Goal: Task Accomplishment & Management: Use online tool/utility

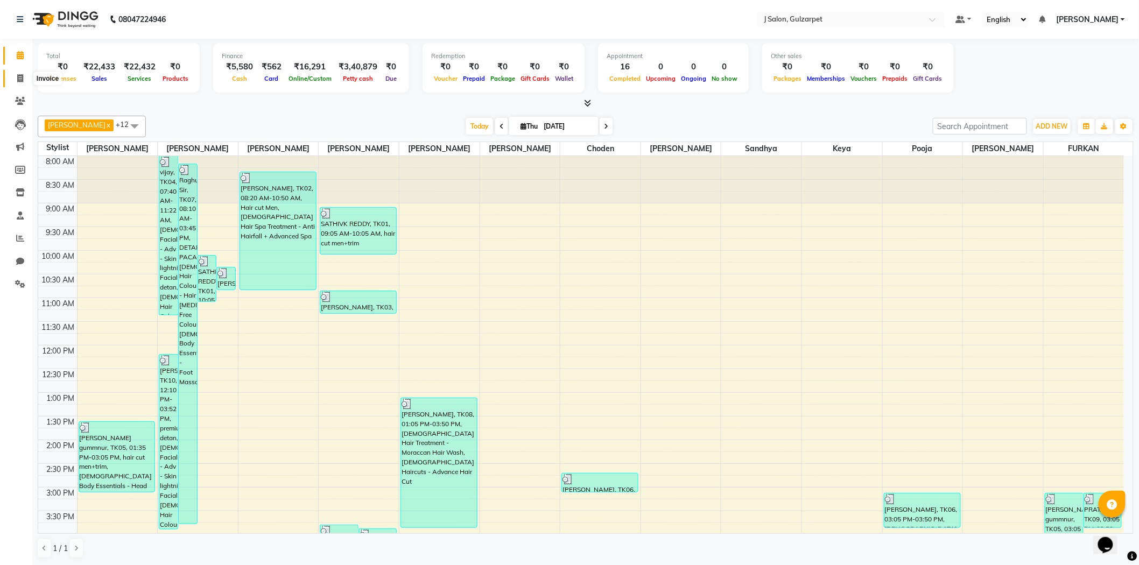
click at [17, 77] on icon at bounding box center [20, 78] width 6 height 8
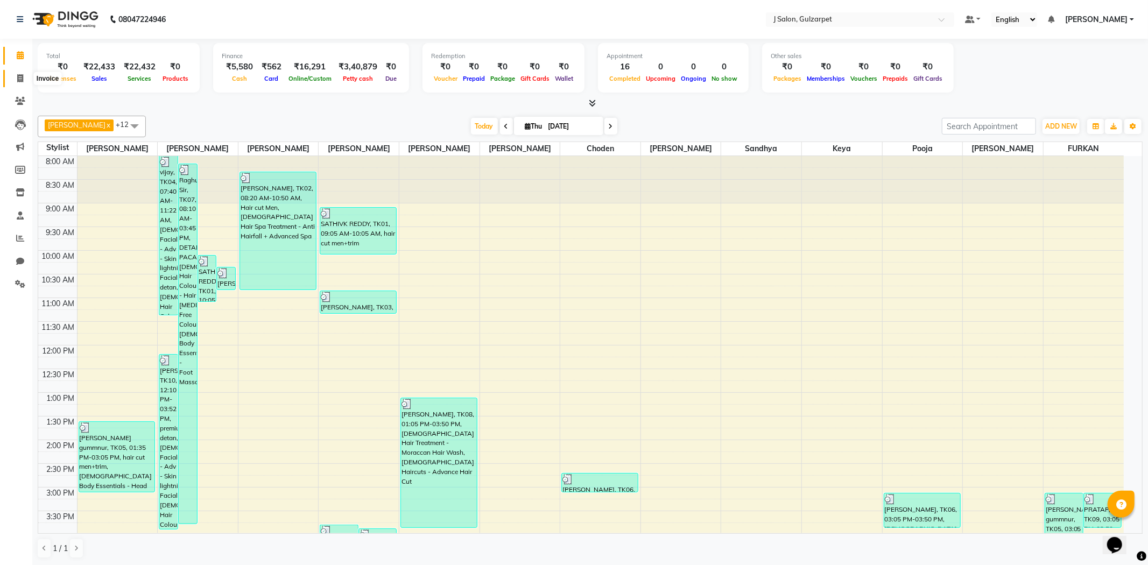
select select "8558"
select select "service"
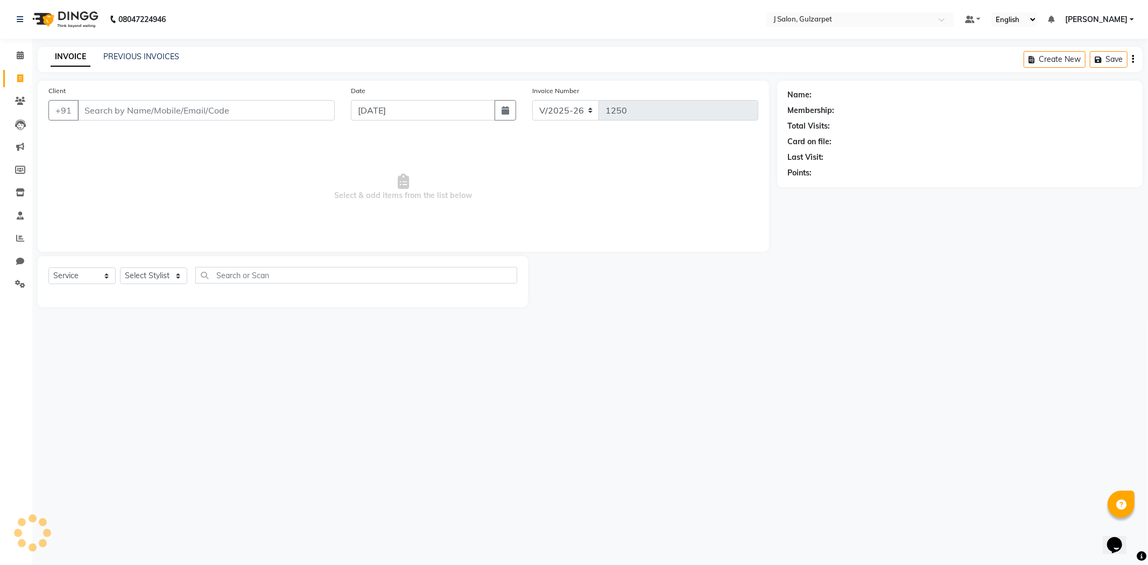
click at [194, 111] on input "Client" at bounding box center [205, 110] width 257 height 20
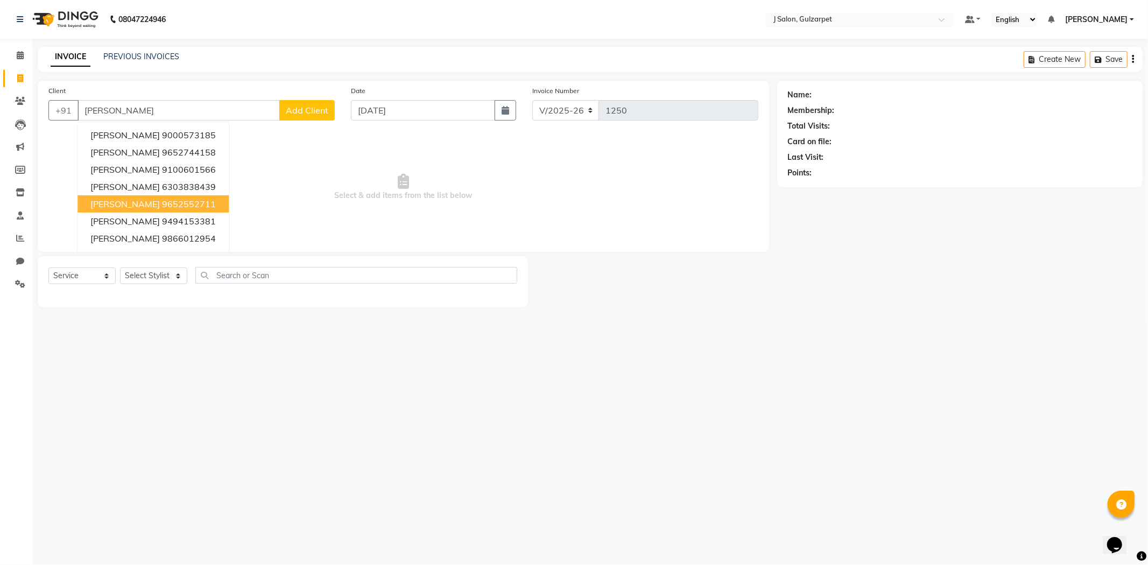
click at [183, 211] on button "[PERSON_NAME] 9652552711" at bounding box center [152, 203] width 151 height 17
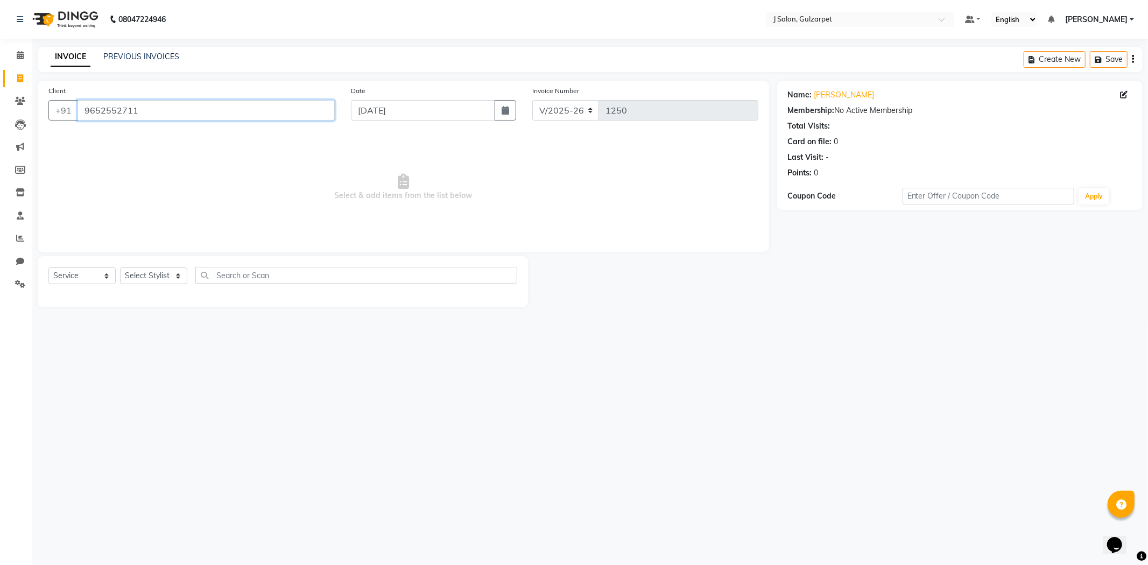
click at [154, 109] on input "9652552711" at bounding box center [205, 110] width 257 height 20
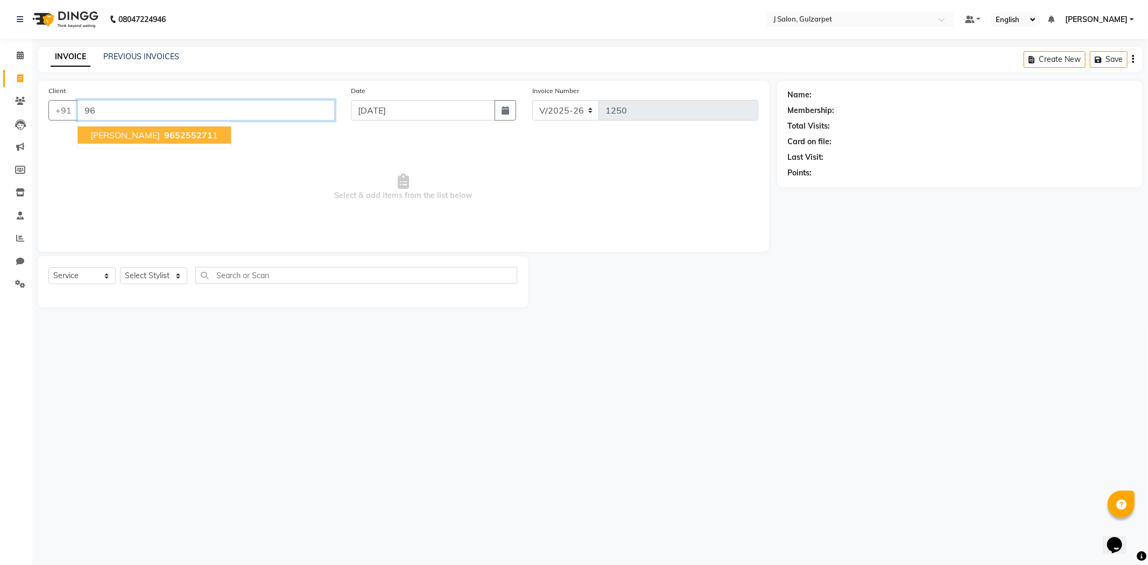
type input "9"
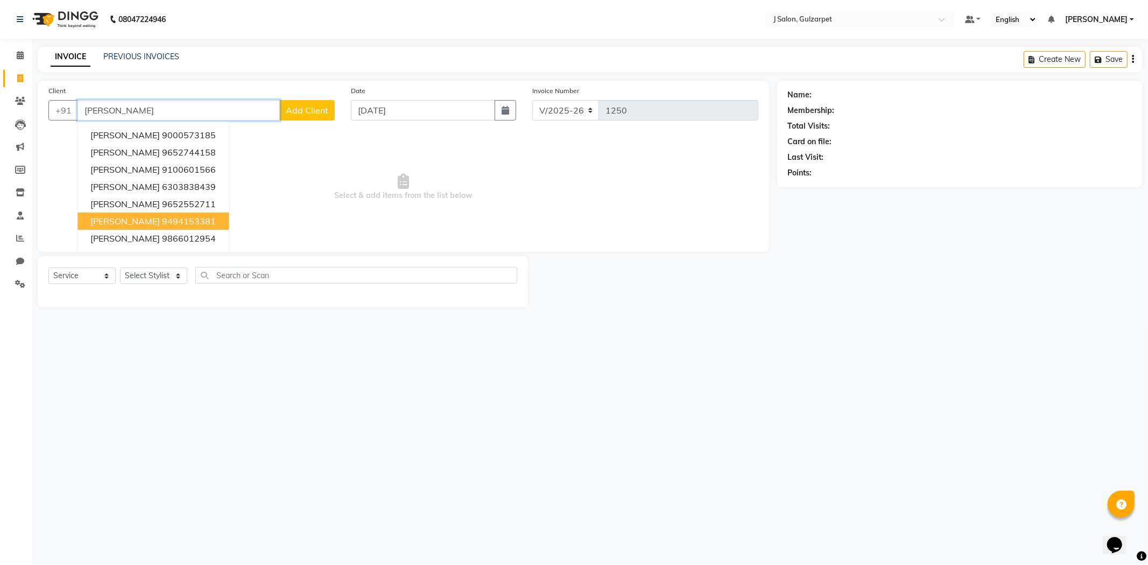
click at [199, 216] on ngb-highlight "9494153381" at bounding box center [189, 221] width 54 height 11
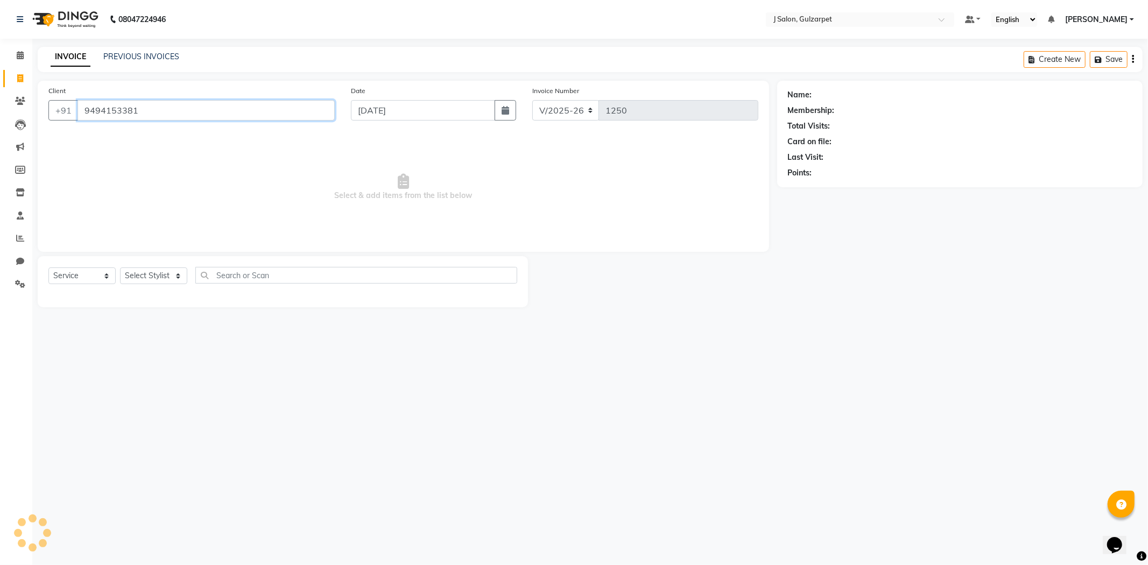
type input "9494153381"
drag, startPoint x: 167, startPoint y: 279, endPoint x: 159, endPoint y: 273, distance: 9.3
click at [167, 280] on select "Select Stylist Admin [PERSON_NAME] [PERSON_NAME] [PERSON_NAME] [PERSON_NAME] [P…" at bounding box center [153, 275] width 67 height 17
select select "85374"
click at [120, 268] on select "Select Stylist Admin [PERSON_NAME] [PERSON_NAME] [PERSON_NAME] [PERSON_NAME] [P…" at bounding box center [153, 275] width 67 height 17
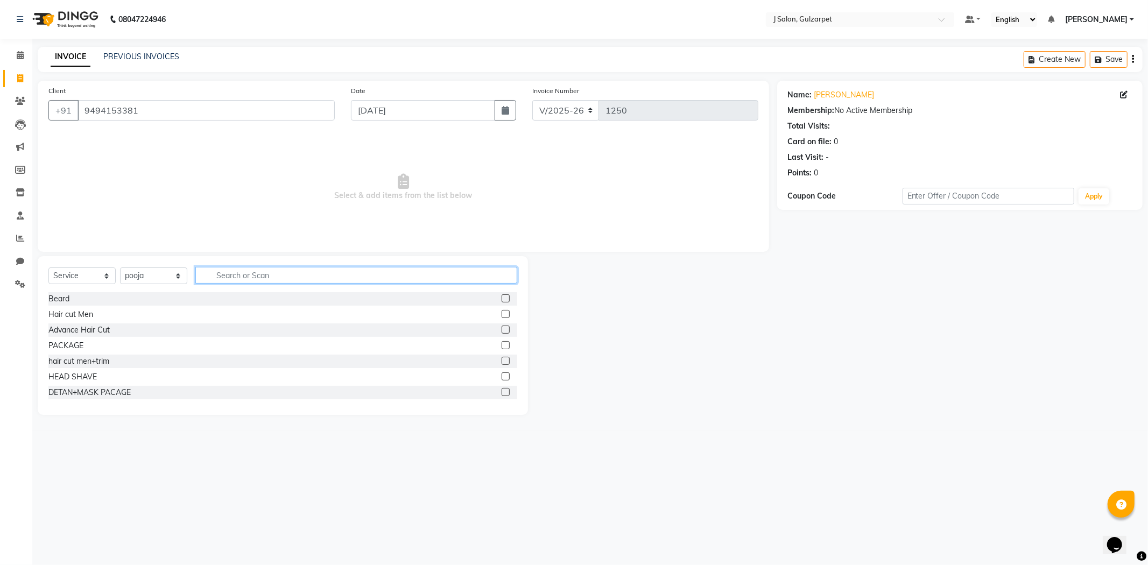
click at [307, 277] on input "text" at bounding box center [356, 275] width 322 height 17
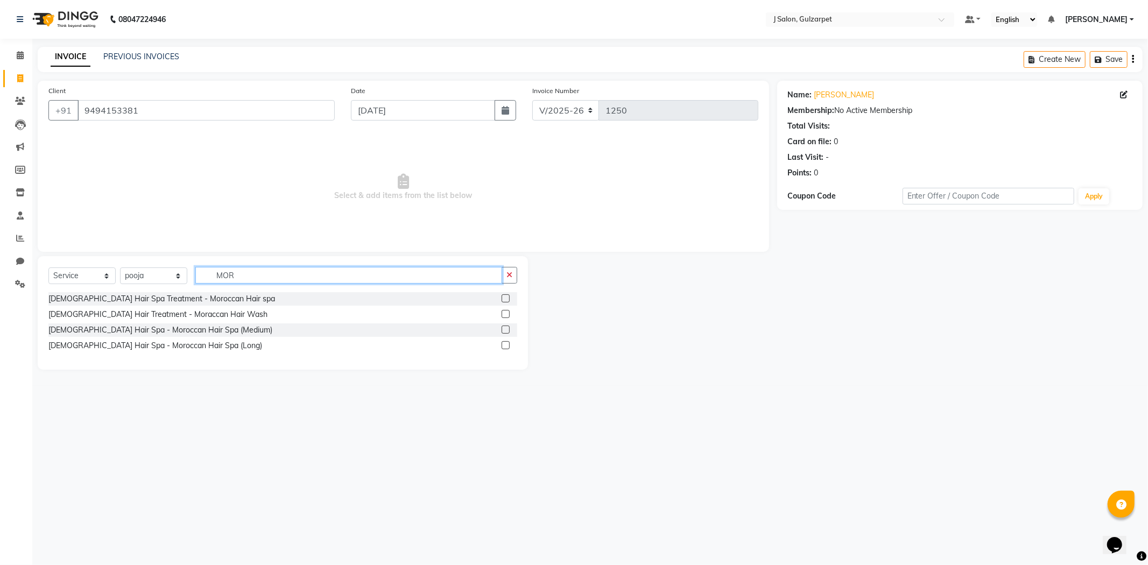
type input "MOR"
click at [504, 343] on label at bounding box center [506, 345] width 8 height 8
click at [504, 343] on input "checkbox" at bounding box center [505, 345] width 7 height 7
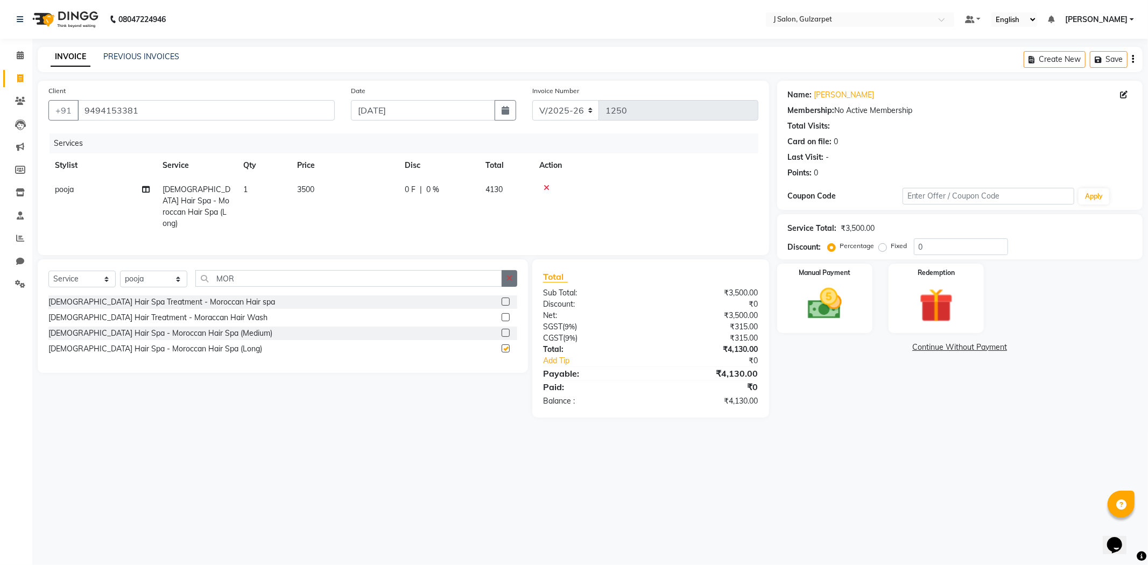
checkbox input "false"
click at [511, 270] on button "button" at bounding box center [510, 278] width 16 height 17
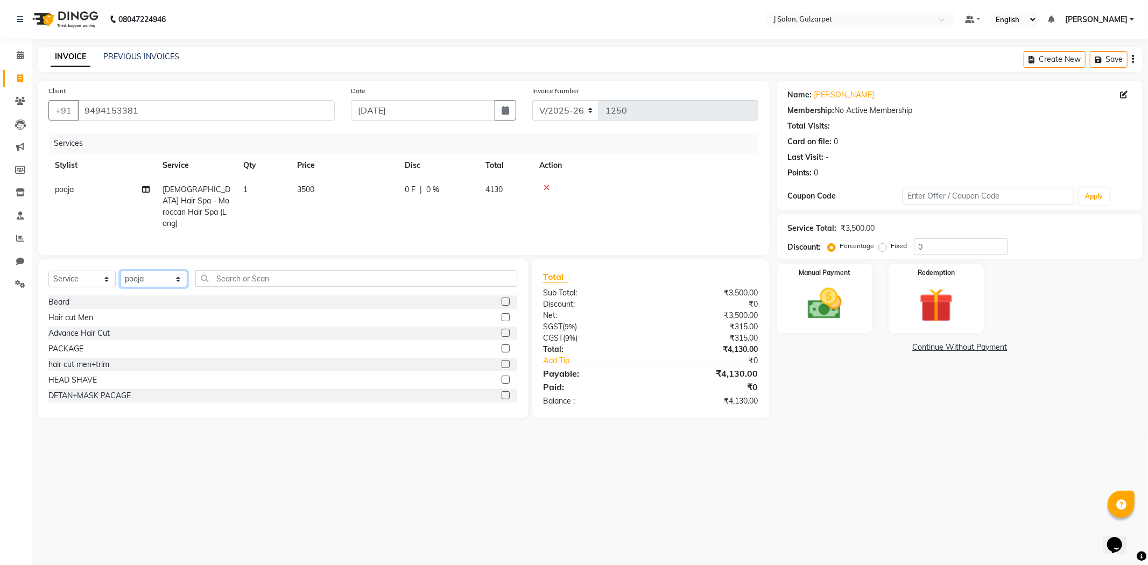
click at [157, 274] on select "Select Stylist Admin [PERSON_NAME] [PERSON_NAME] [PERSON_NAME] [PERSON_NAME] [P…" at bounding box center [153, 279] width 67 height 17
select select "84900"
click at [120, 271] on select "Select Stylist Admin [PERSON_NAME] [PERSON_NAME] [PERSON_NAME] [PERSON_NAME] [P…" at bounding box center [153, 279] width 67 height 17
drag, startPoint x: 498, startPoint y: 347, endPoint x: 470, endPoint y: 308, distance: 47.8
click at [502, 347] on label at bounding box center [506, 348] width 8 height 8
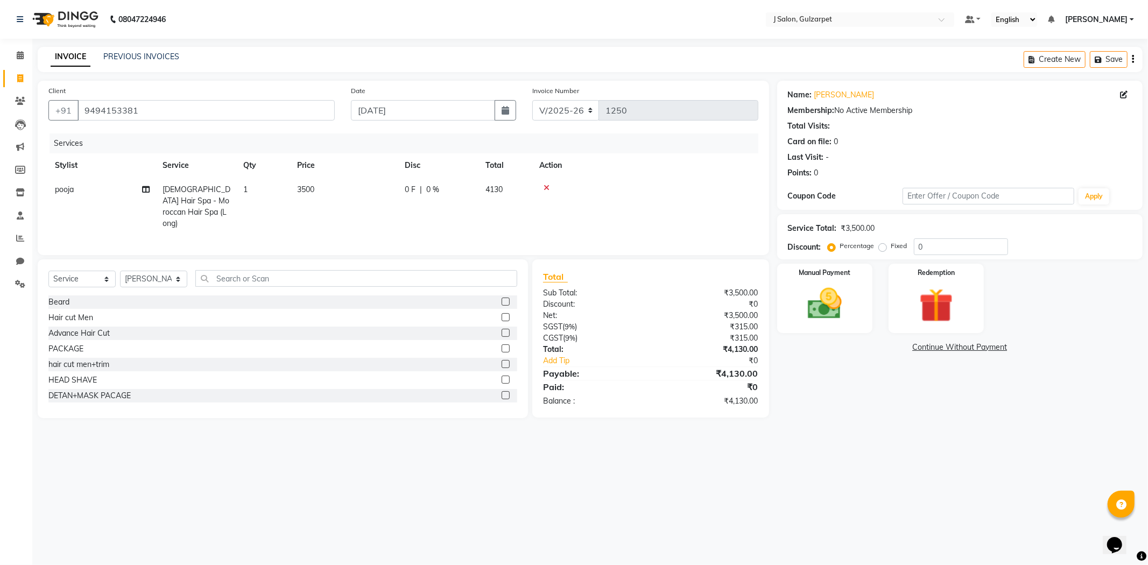
click at [502, 347] on input "checkbox" at bounding box center [505, 348] width 7 height 7
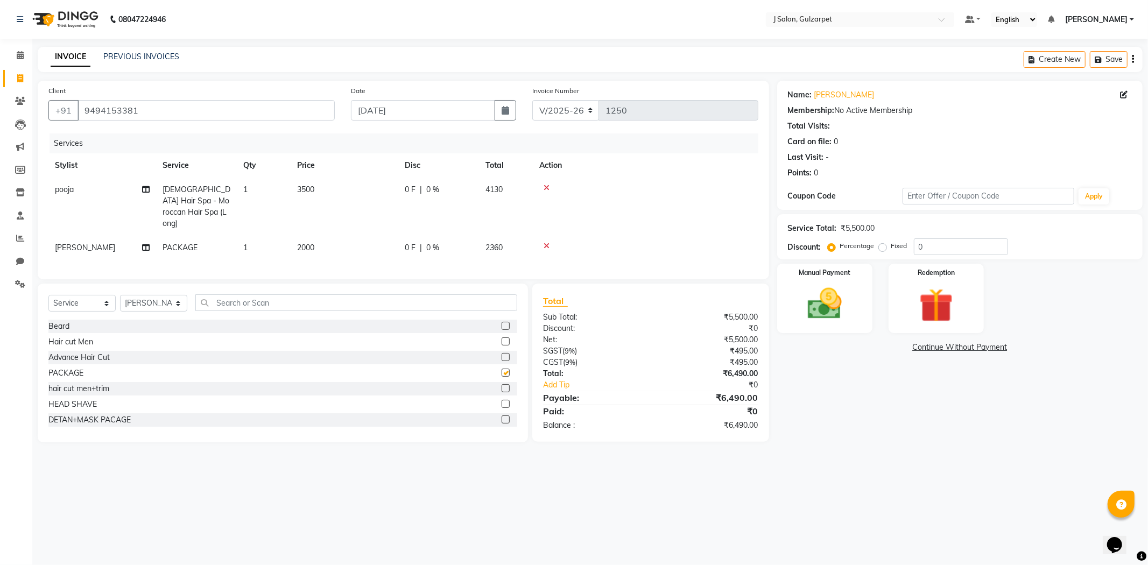
checkbox input "false"
click at [321, 236] on td "2000" at bounding box center [345, 248] width 108 height 24
select select "84900"
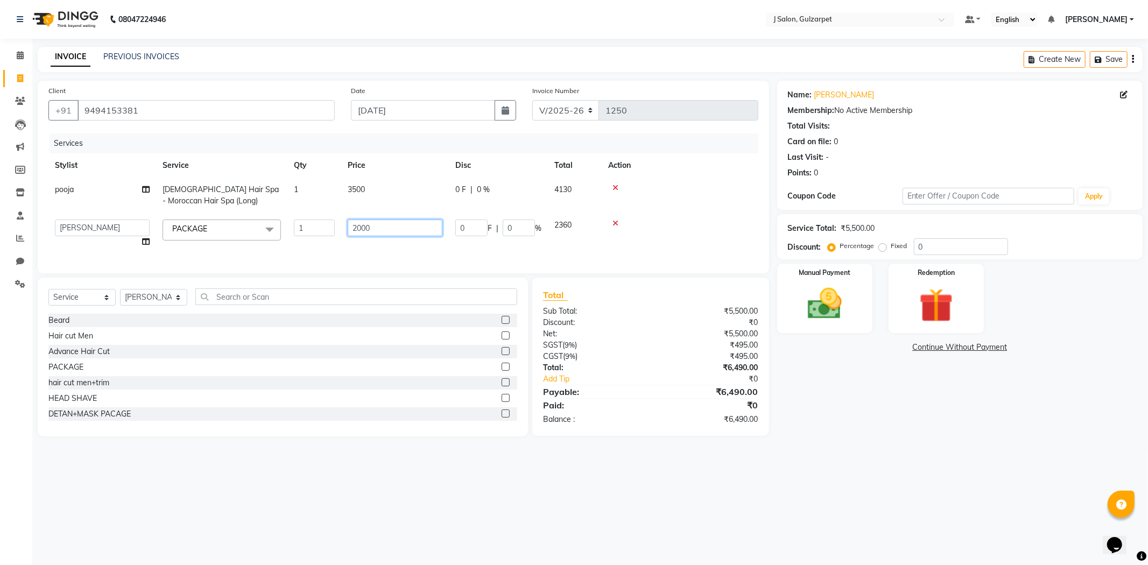
click at [387, 233] on input "2000" at bounding box center [395, 228] width 95 height 17
type input "2"
type input "850"
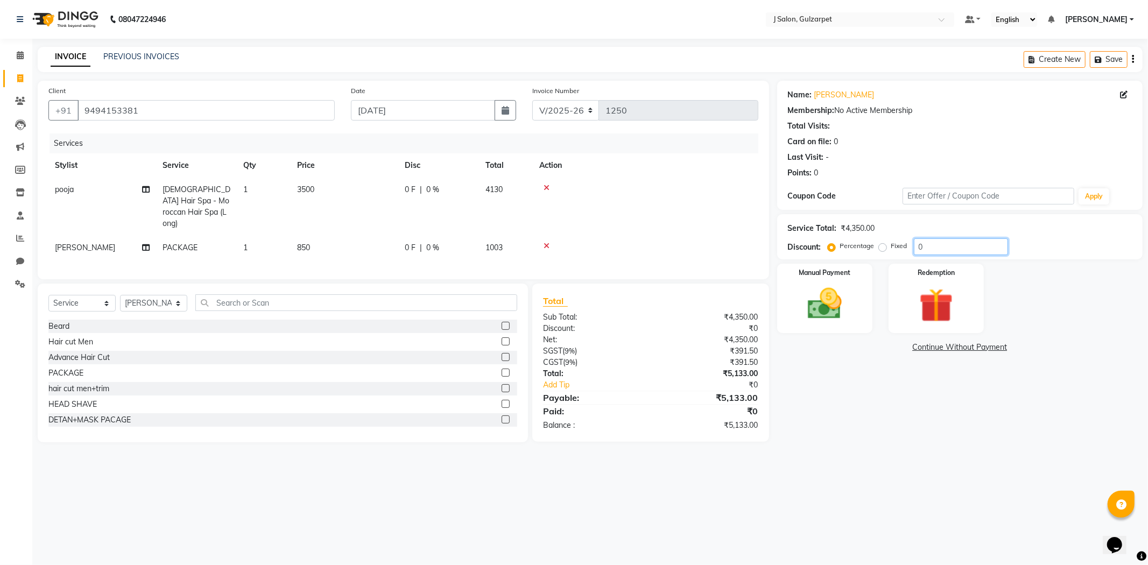
click at [950, 238] on input "0" at bounding box center [961, 246] width 94 height 17
type input "10"
click at [807, 294] on img at bounding box center [825, 304] width 58 height 41
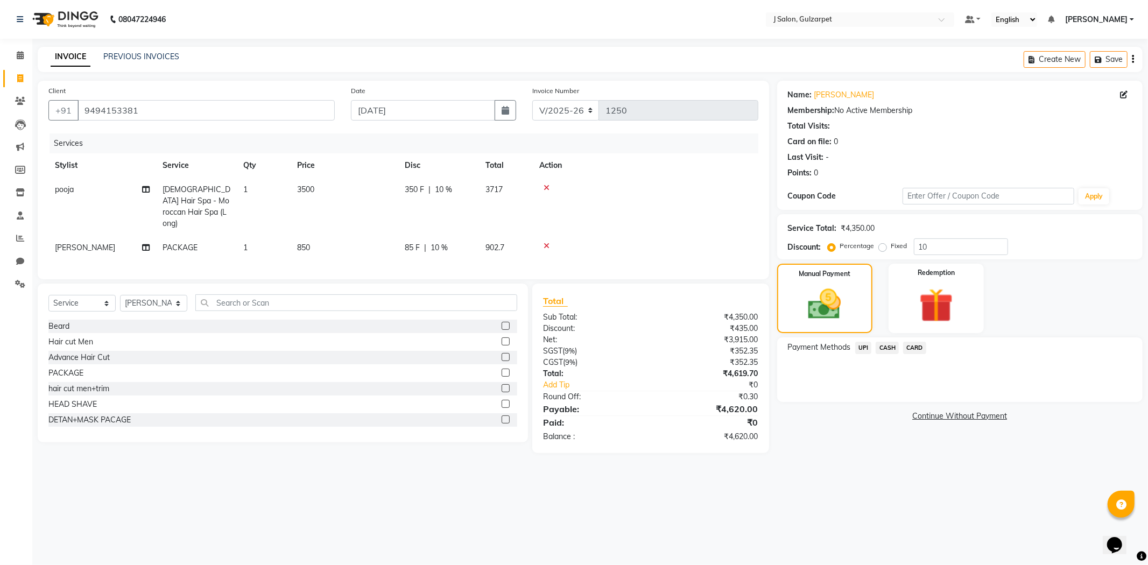
click at [889, 345] on span "CASH" at bounding box center [887, 348] width 23 height 12
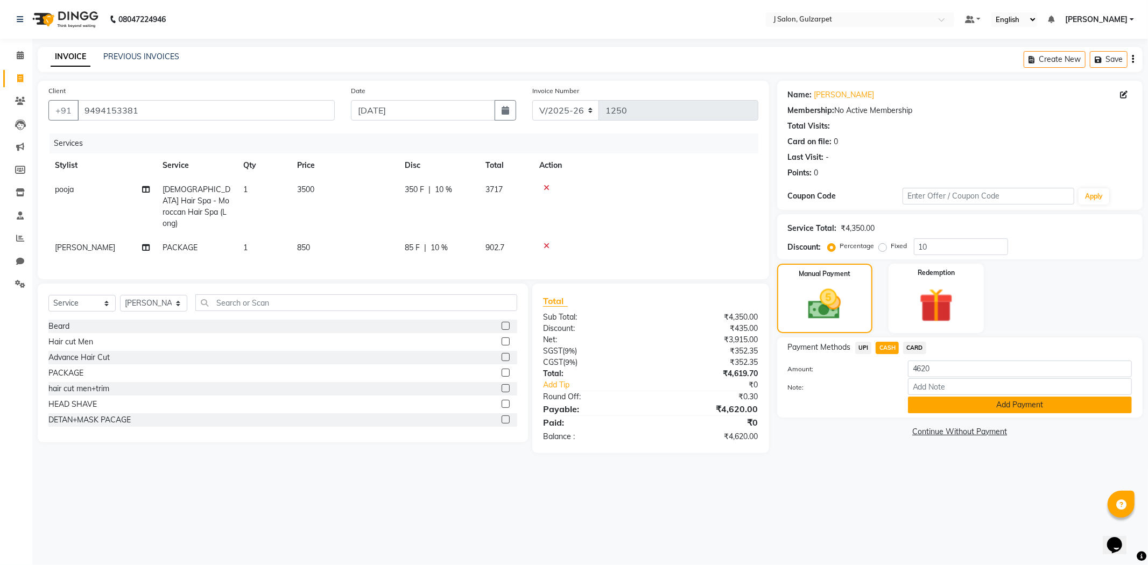
click at [983, 400] on button "Add Payment" at bounding box center [1020, 405] width 224 height 17
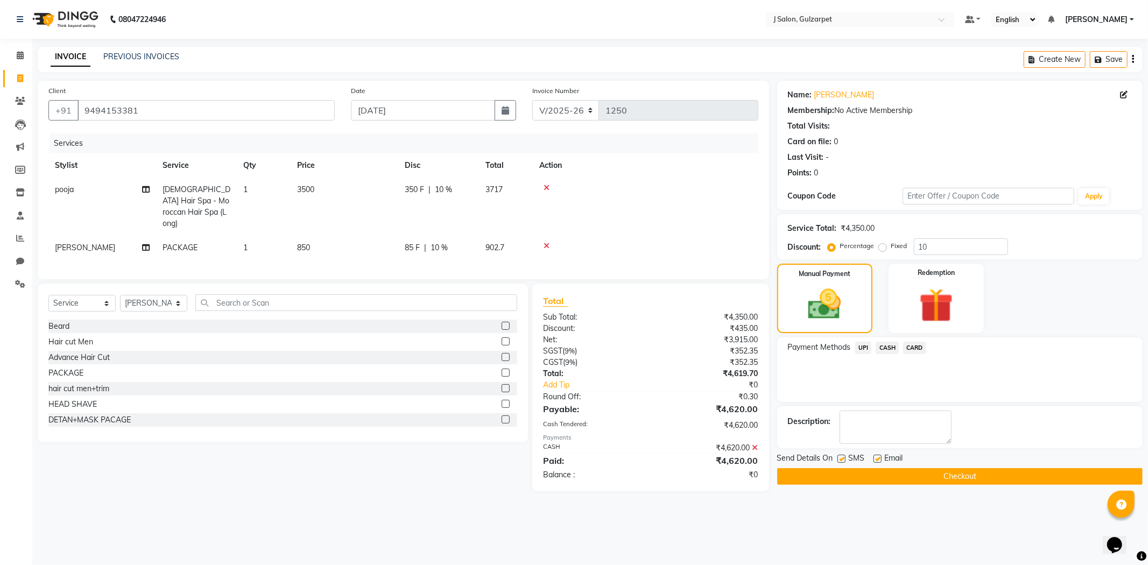
click at [983, 472] on button "Checkout" at bounding box center [959, 476] width 365 height 17
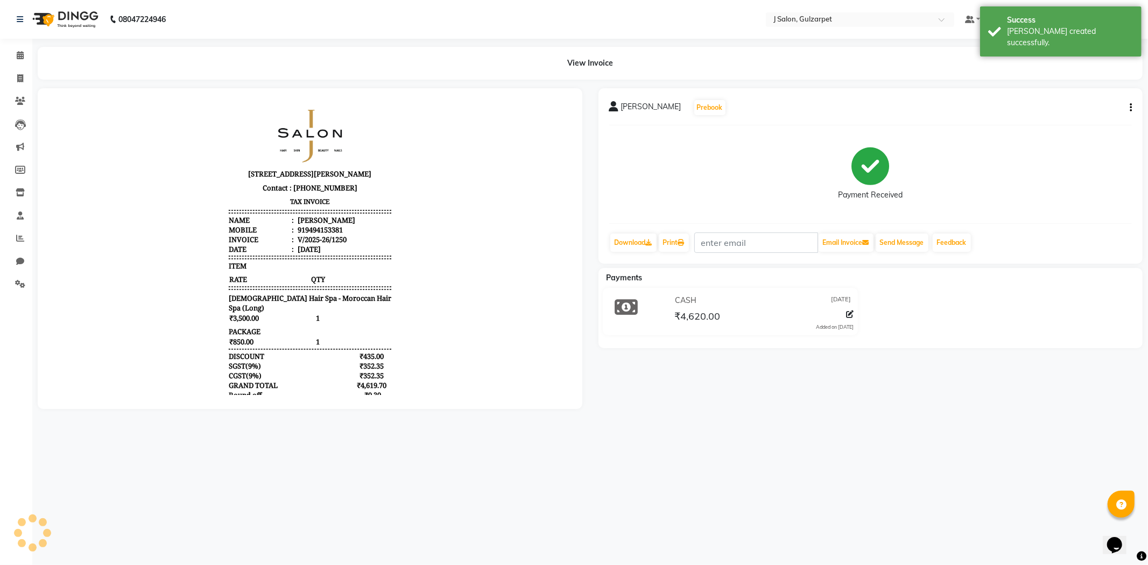
select select "service"
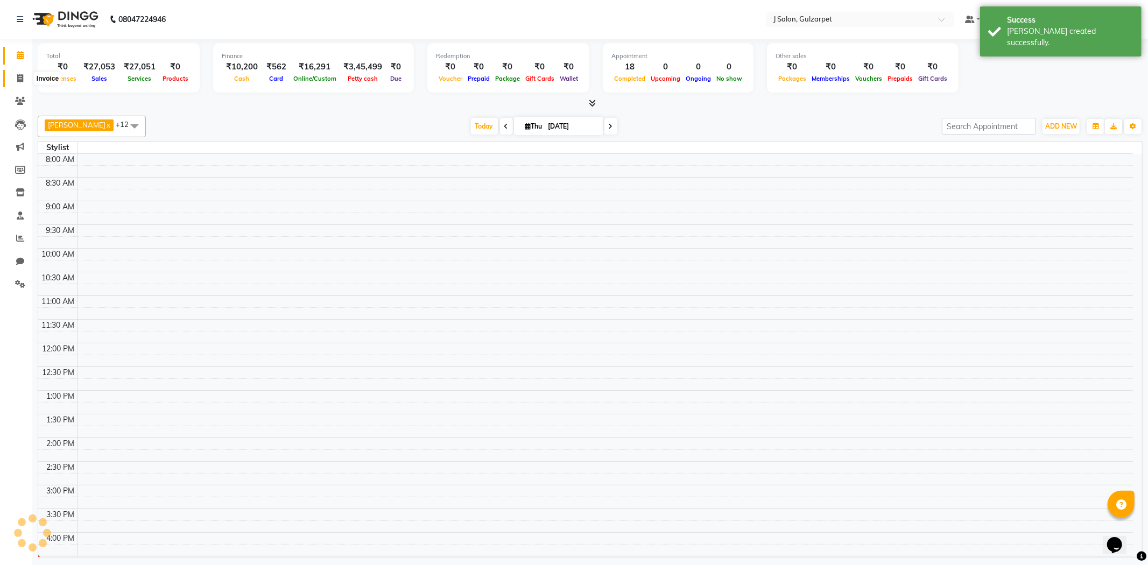
click at [18, 77] on icon at bounding box center [20, 78] width 6 height 8
select select "service"
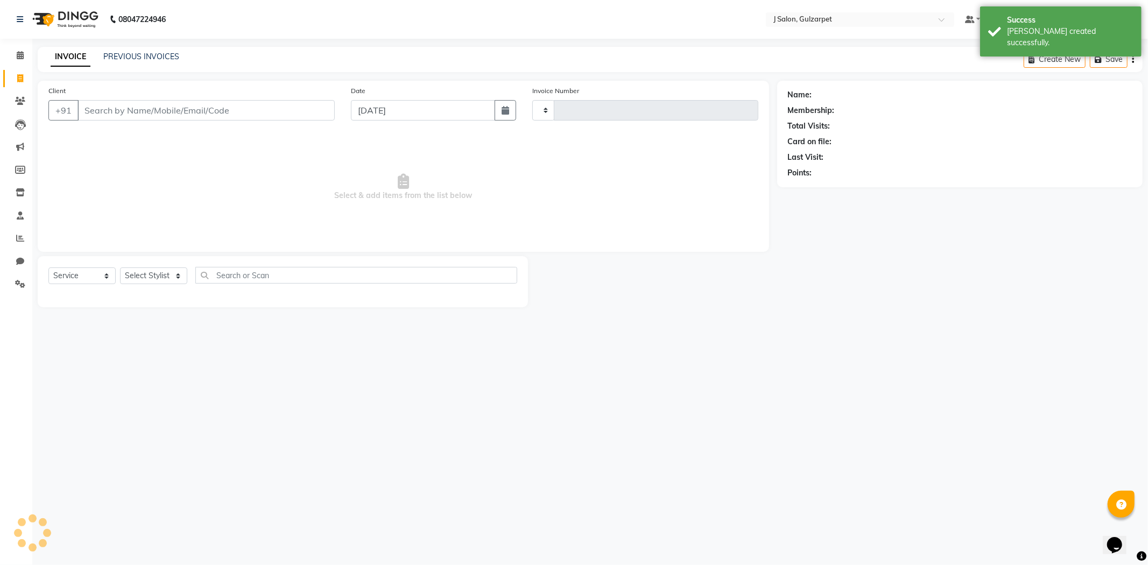
type input "1251"
select select "8558"
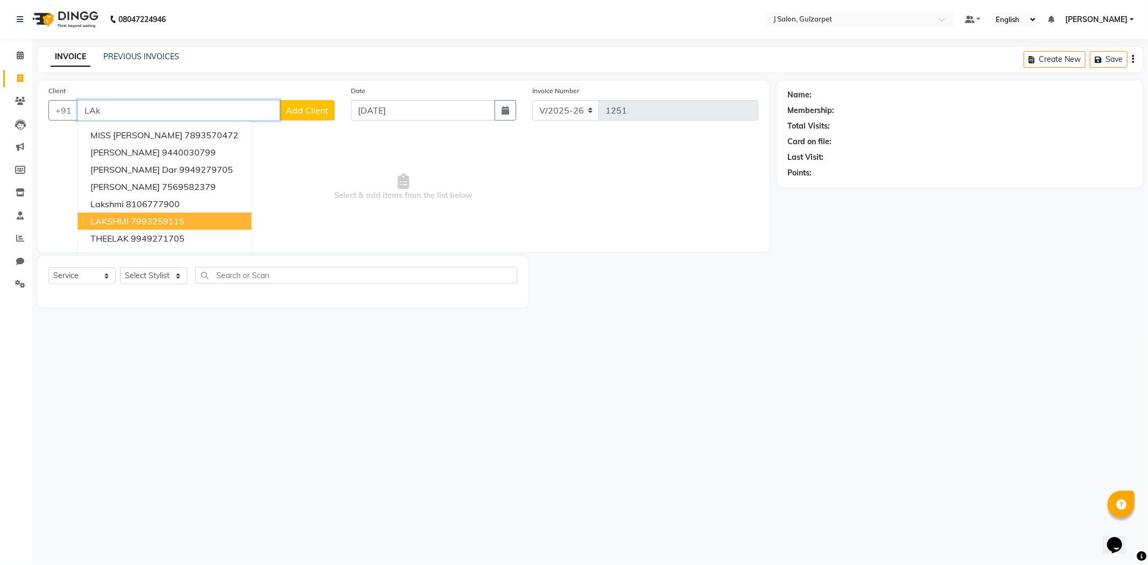
click at [154, 216] on ngb-highlight "7993259115" at bounding box center [158, 221] width 54 height 11
type input "7993259115"
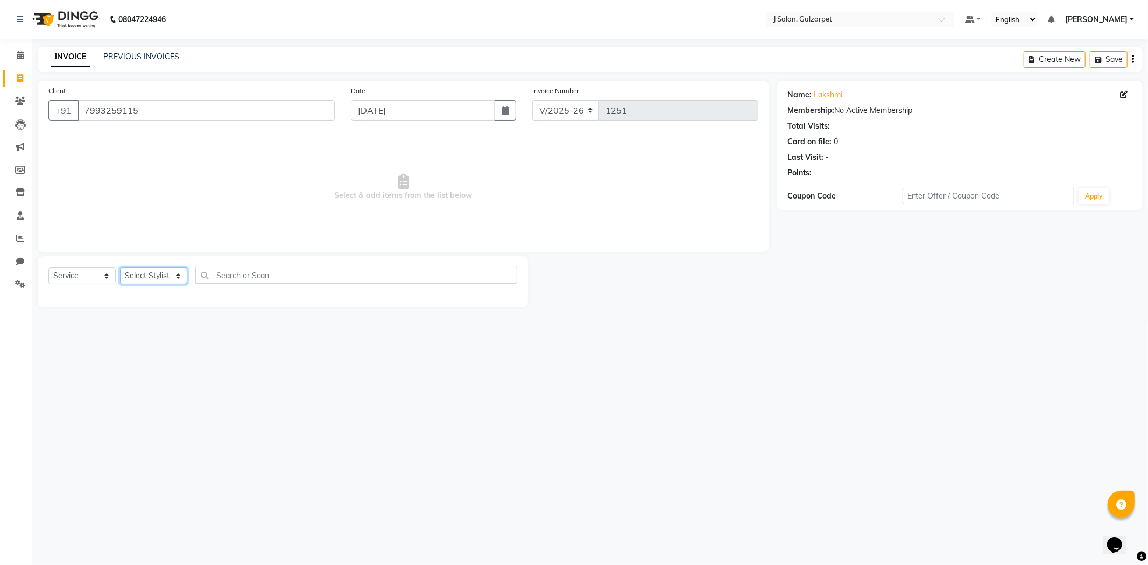
click at [164, 277] on select "Select Stylist Admin [PERSON_NAME] [PERSON_NAME] [PERSON_NAME] [PERSON_NAME] [P…" at bounding box center [153, 275] width 67 height 17
select select "84904"
click at [120, 268] on select "Select Stylist Admin [PERSON_NAME] [PERSON_NAME] [PERSON_NAME] [PERSON_NAME] [P…" at bounding box center [153, 275] width 67 height 17
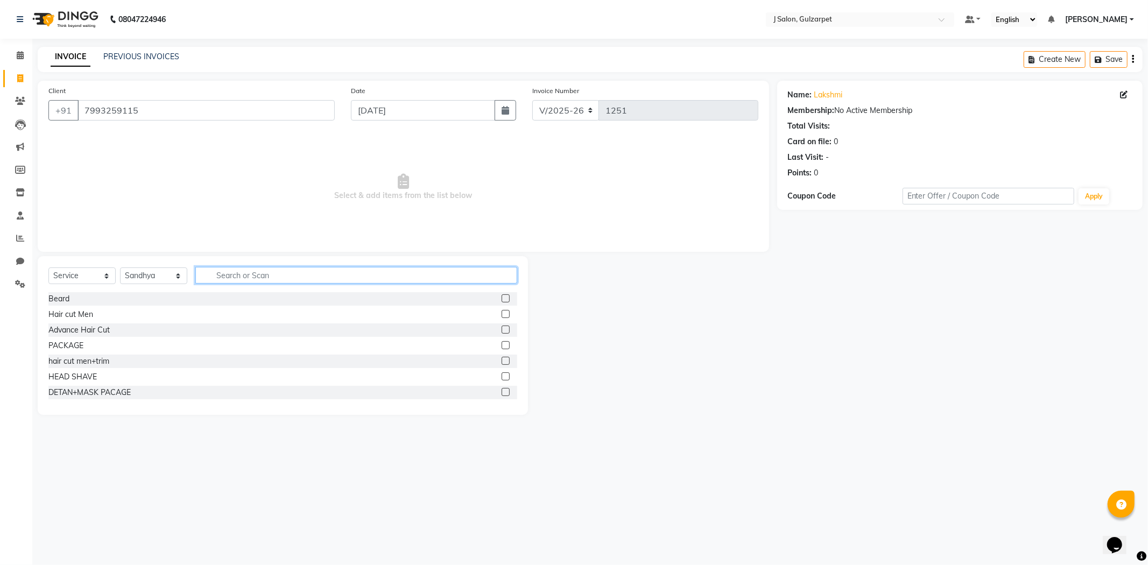
click at [351, 275] on input "text" at bounding box center [356, 275] width 322 height 17
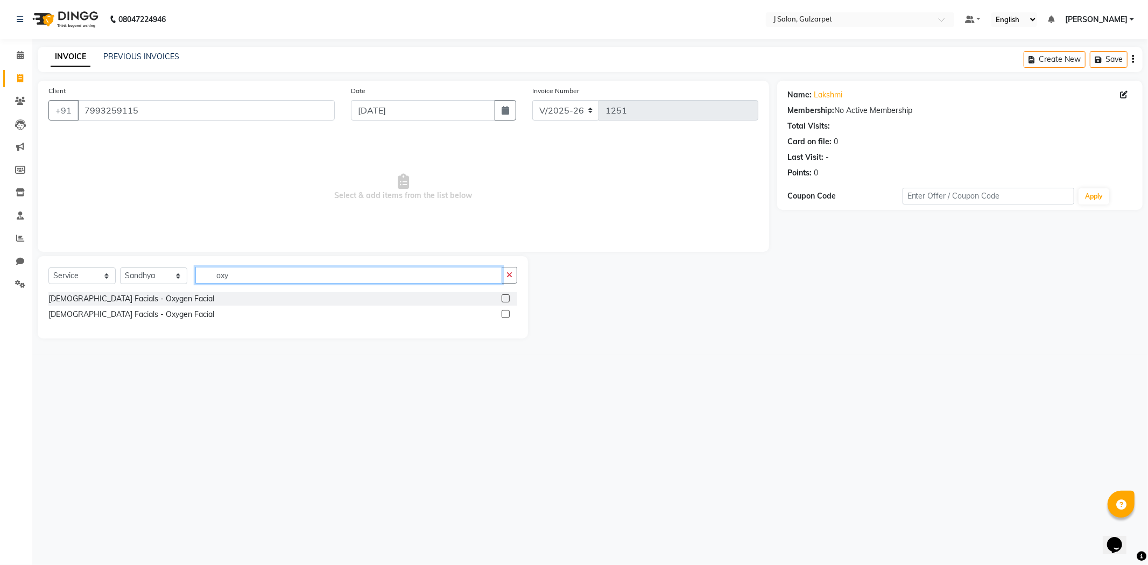
type input "oxy"
click at [507, 314] on label at bounding box center [506, 314] width 8 height 8
click at [507, 314] on input "checkbox" at bounding box center [505, 314] width 7 height 7
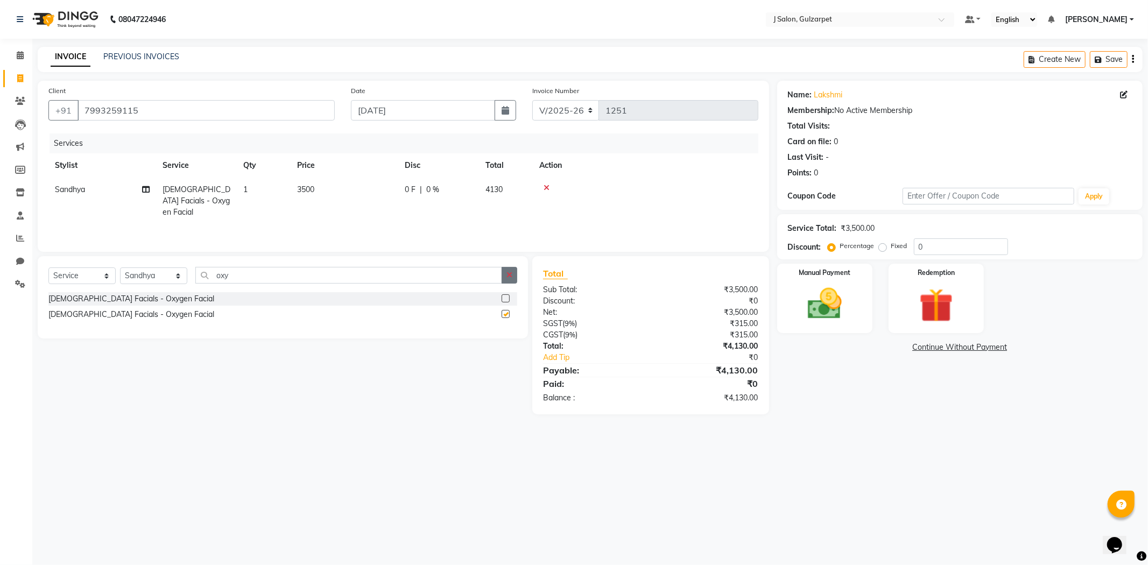
checkbox input "false"
click at [509, 278] on icon "button" at bounding box center [509, 275] width 6 height 8
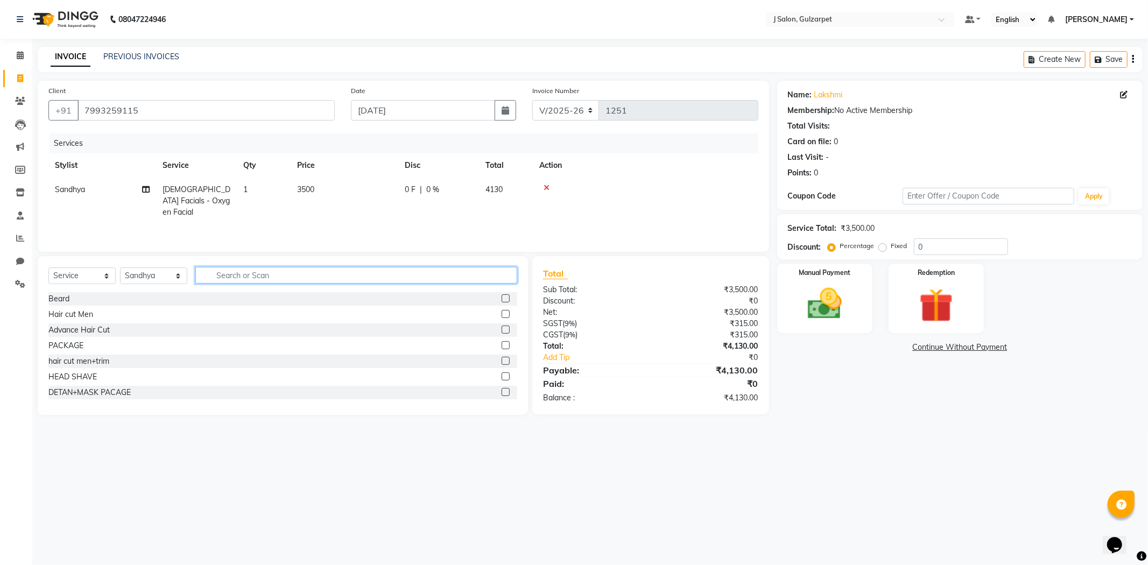
click at [432, 276] on input "text" at bounding box center [356, 275] width 322 height 17
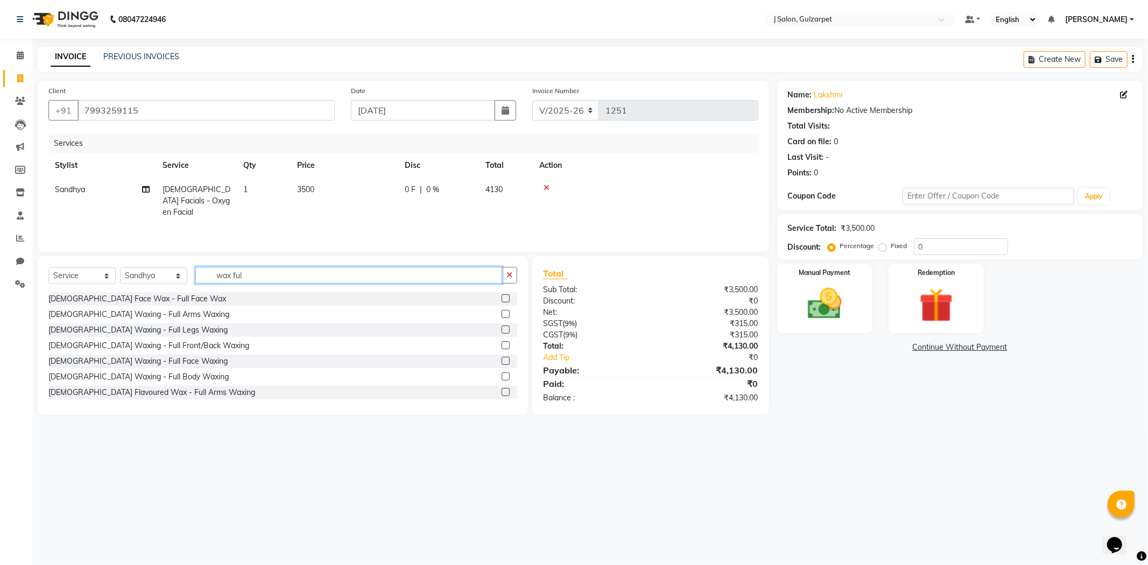
type input "wax ful"
click at [502, 393] on label at bounding box center [506, 392] width 8 height 8
click at [502, 393] on input "checkbox" at bounding box center [505, 392] width 7 height 7
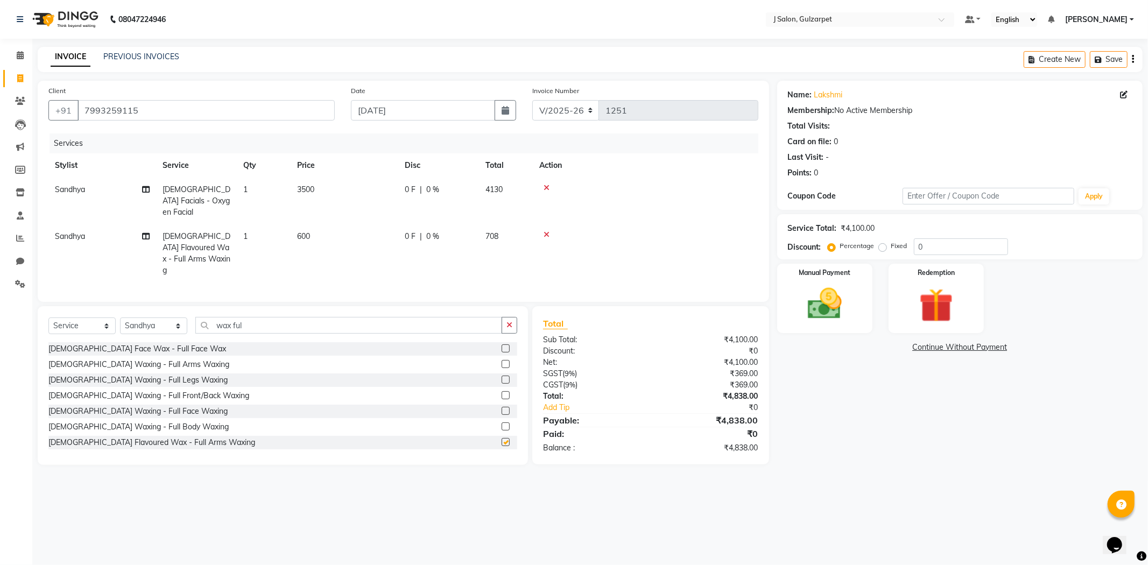
checkbox input "false"
click at [508, 321] on icon "button" at bounding box center [509, 325] width 6 height 8
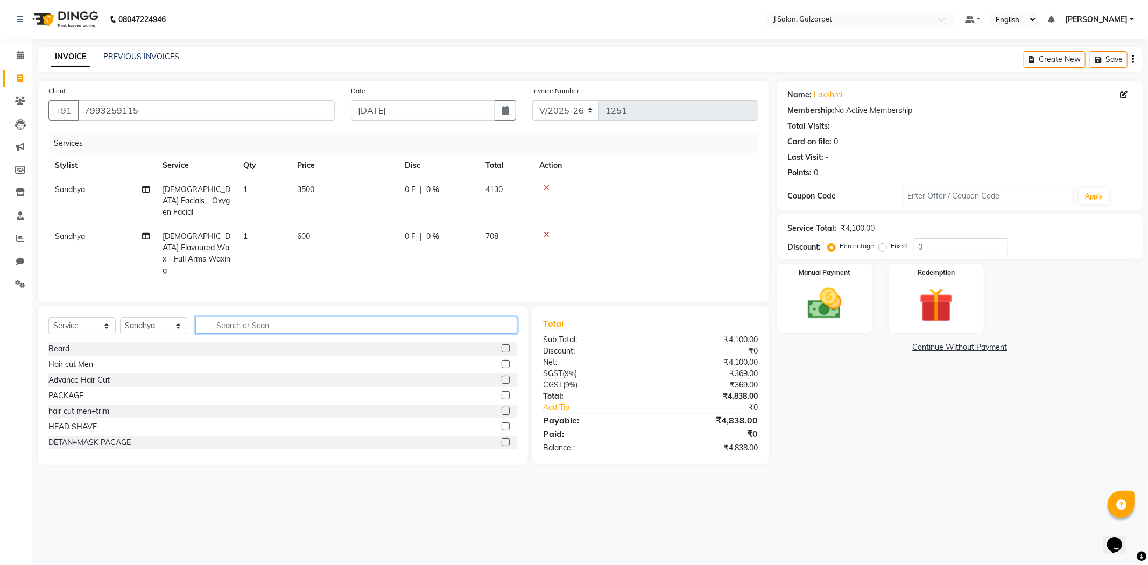
click at [321, 317] on input "text" at bounding box center [356, 325] width 322 height 17
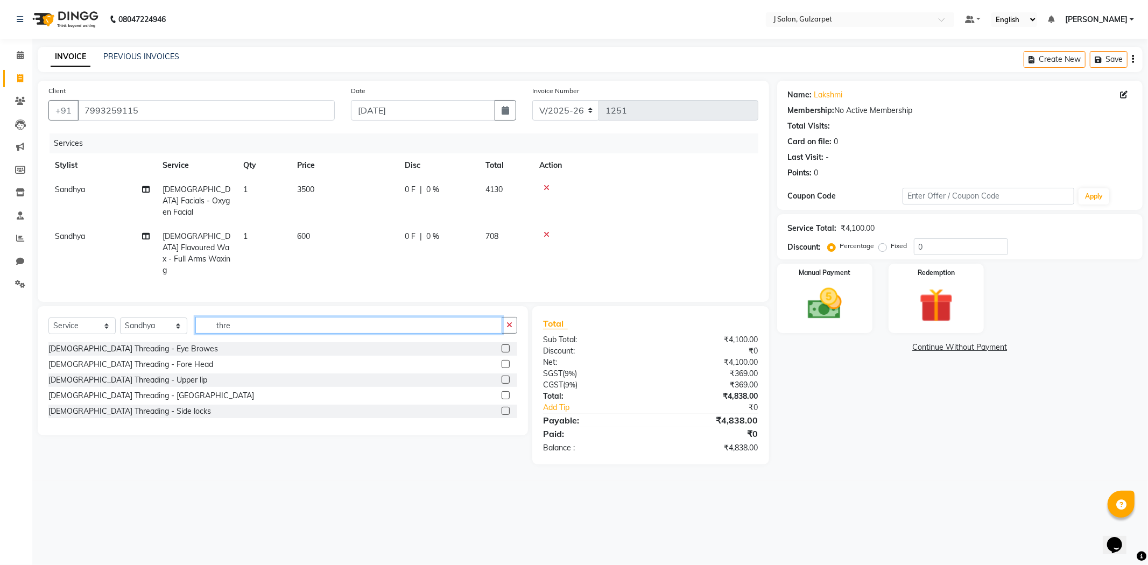
type input "thre"
click at [507, 344] on label at bounding box center [506, 348] width 8 height 8
click at [507, 345] on input "checkbox" at bounding box center [505, 348] width 7 height 7
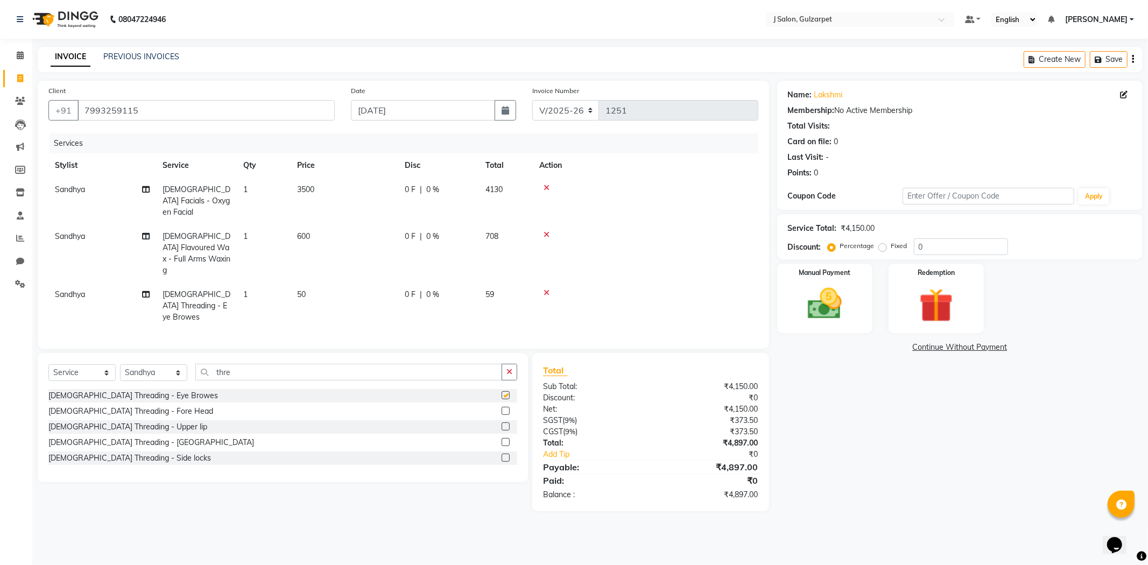
checkbox input "false"
click at [506, 407] on label at bounding box center [506, 411] width 8 height 8
click at [506, 408] on input "checkbox" at bounding box center [505, 411] width 7 height 7
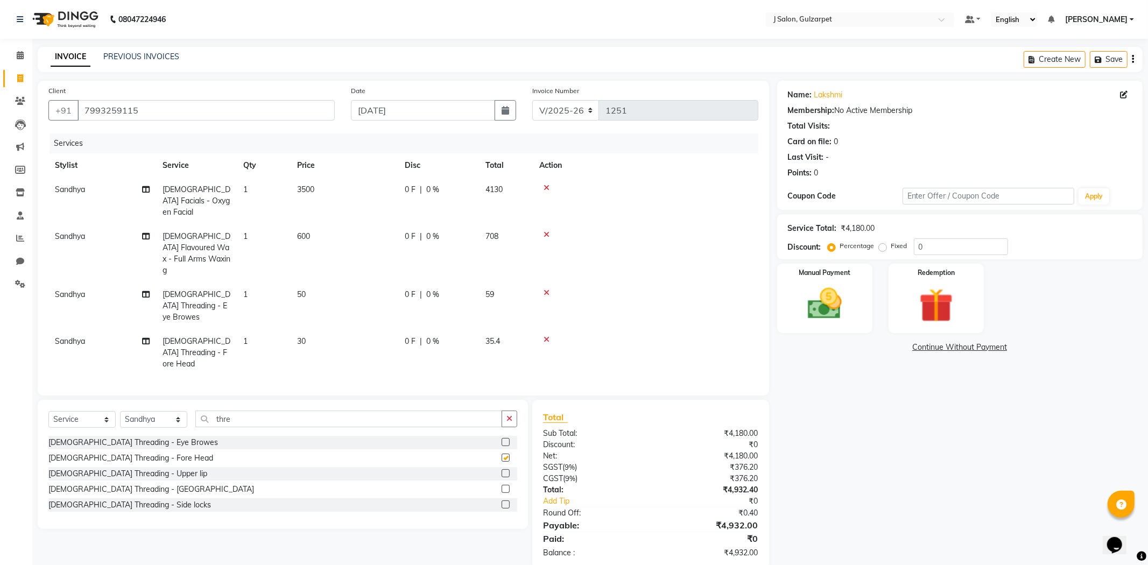
checkbox input "false"
drag, startPoint x: 954, startPoint y: 246, endPoint x: 954, endPoint y: 252, distance: 5.4
click at [954, 249] on input "0" at bounding box center [961, 246] width 94 height 17
type input "15"
click at [836, 295] on img at bounding box center [825, 304] width 58 height 41
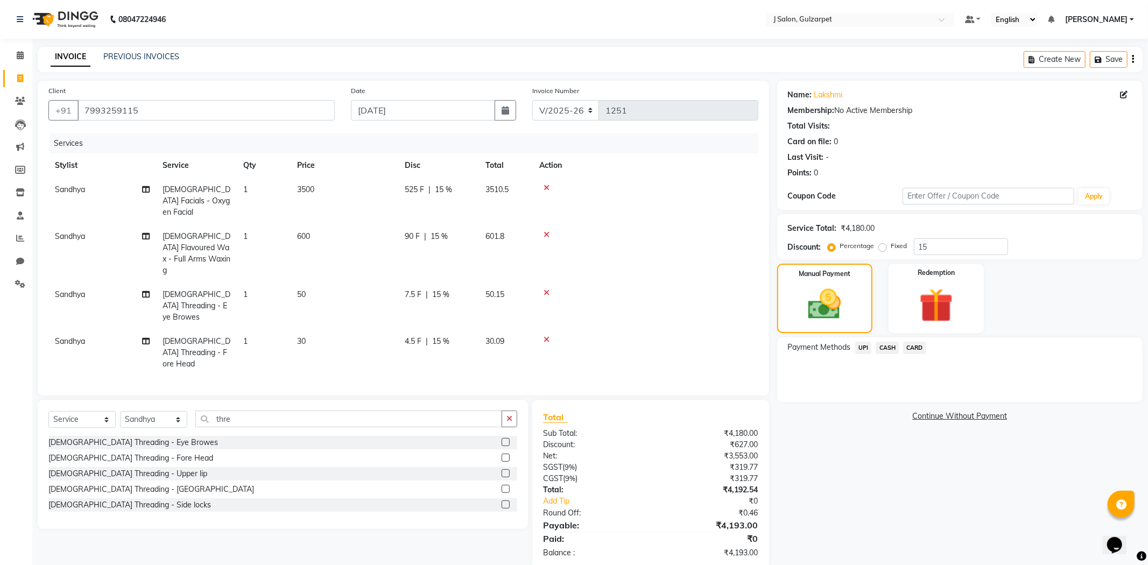
click at [892, 342] on span "CASH" at bounding box center [887, 348] width 23 height 12
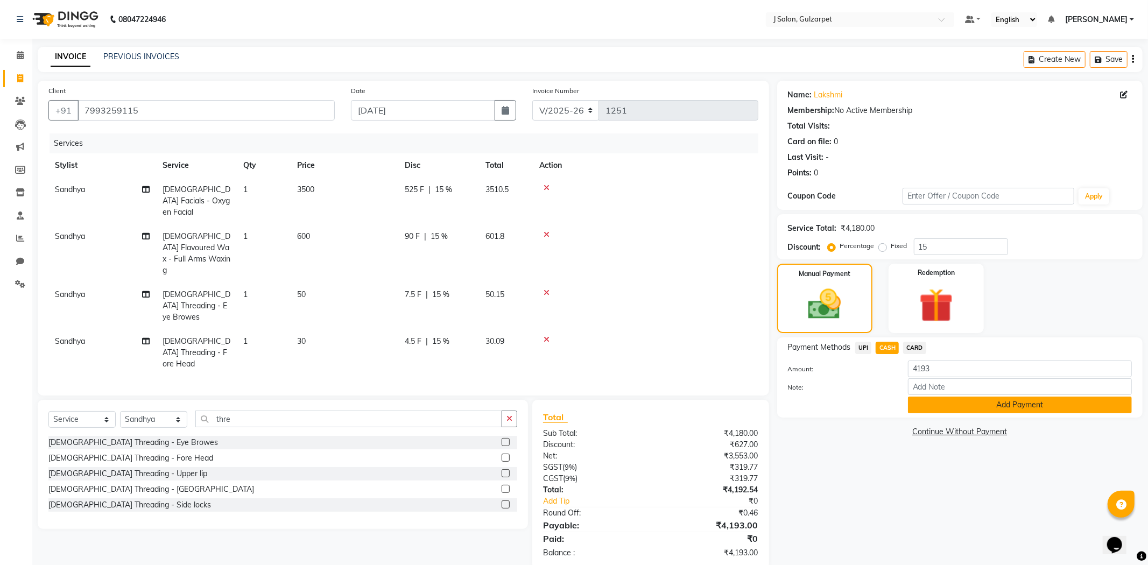
click at [1028, 404] on button "Add Payment" at bounding box center [1020, 405] width 224 height 17
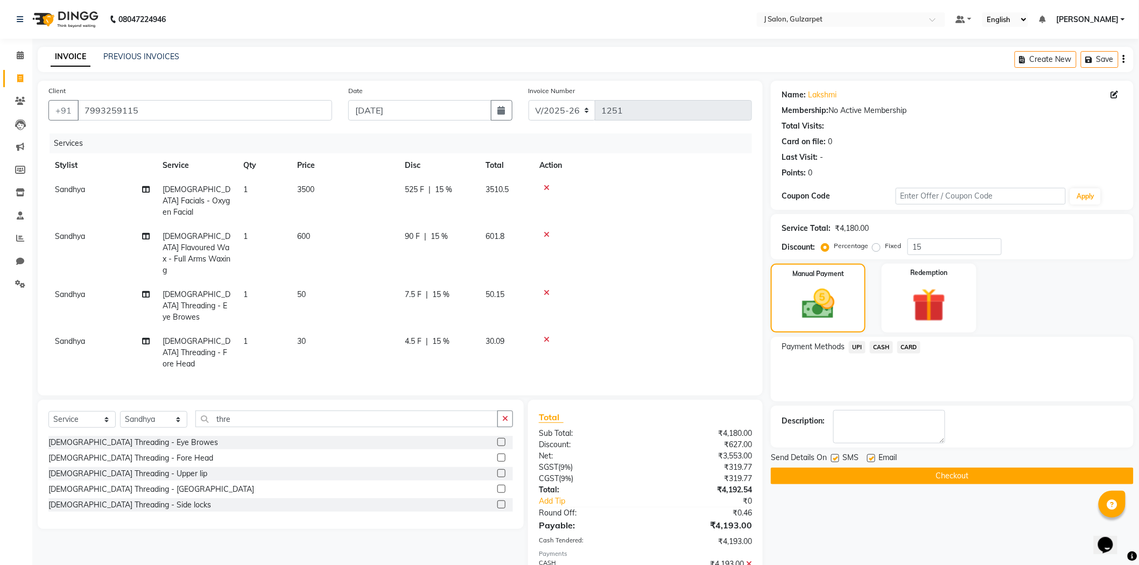
click at [1034, 474] on button "Checkout" at bounding box center [952, 476] width 363 height 17
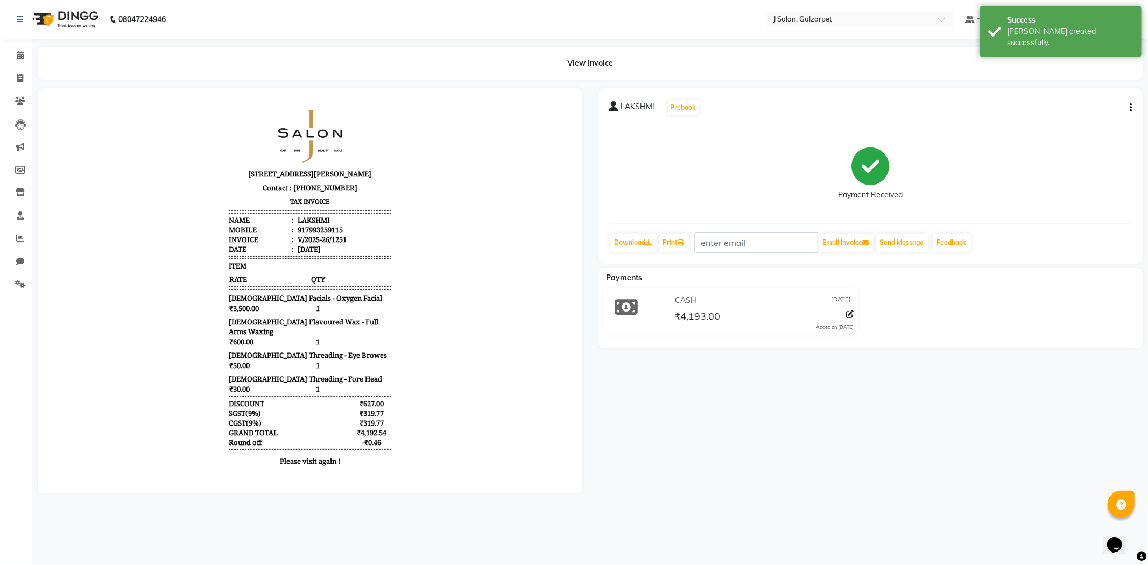
select select "8558"
select select "service"
